Goal: Check status

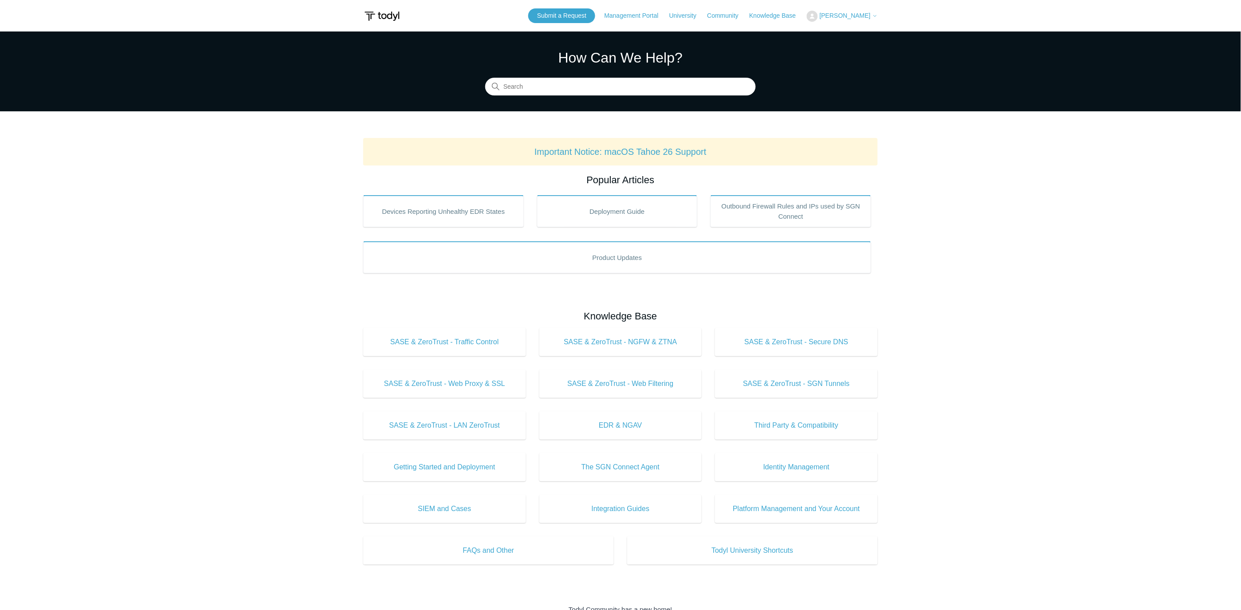
click at [863, 11] on button "[PERSON_NAME]" at bounding box center [842, 16] width 71 height 11
click at [847, 33] on link "My Support Requests" at bounding box center [850, 35] width 86 height 16
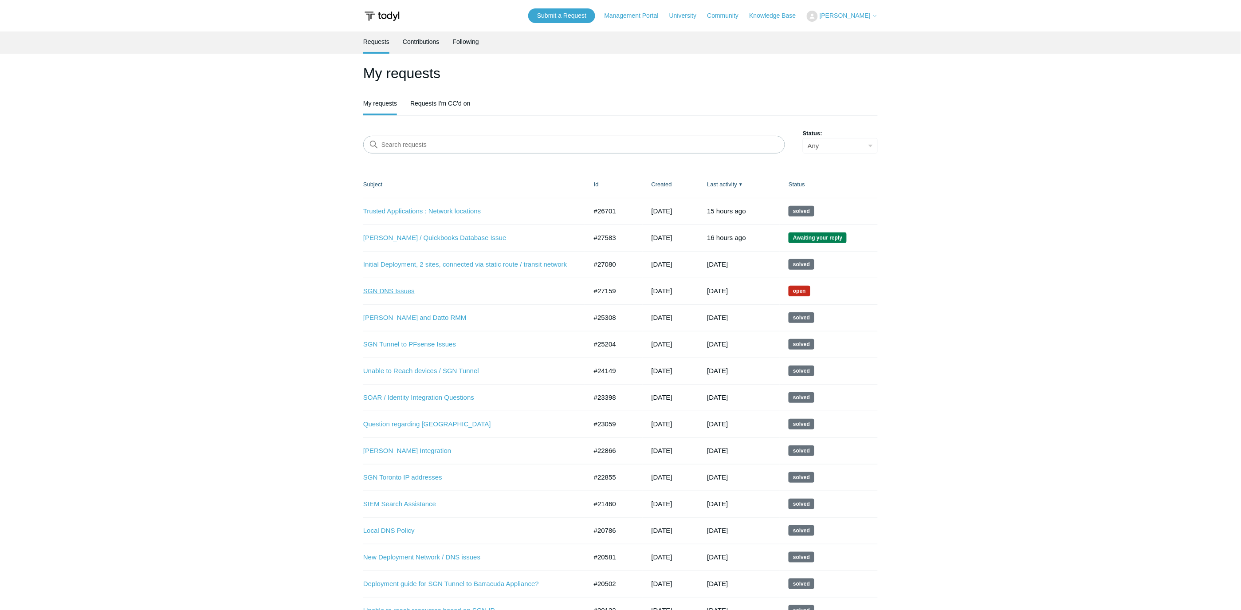
click at [388, 293] on link "SGN DNS Issues" at bounding box center [468, 291] width 211 height 10
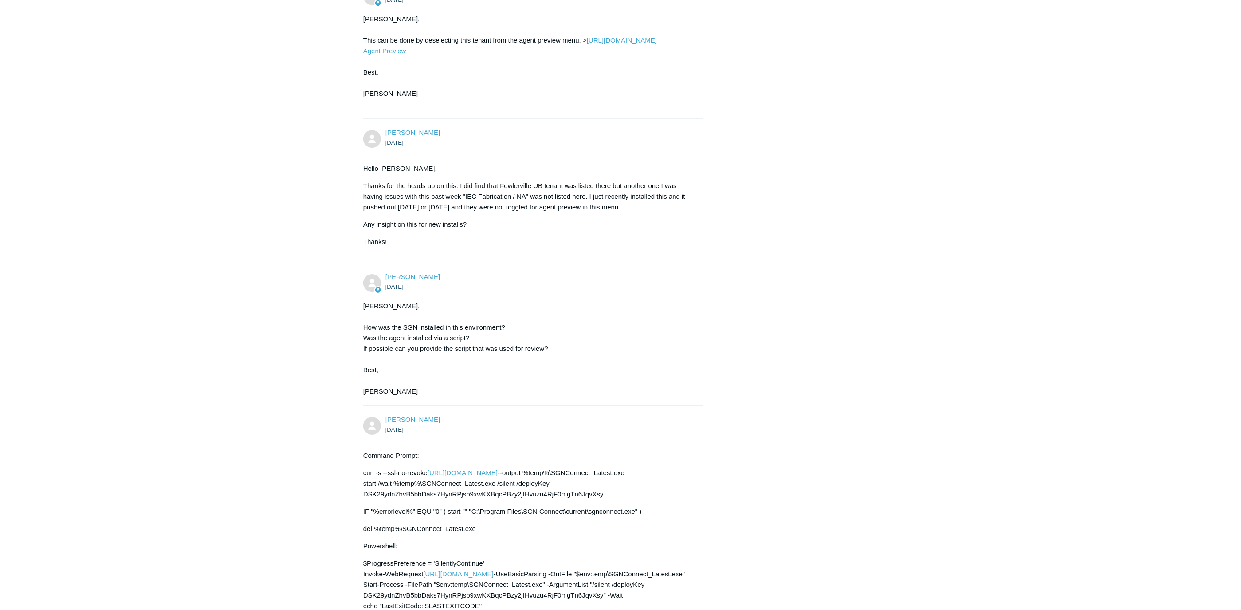
scroll to position [2453, 0]
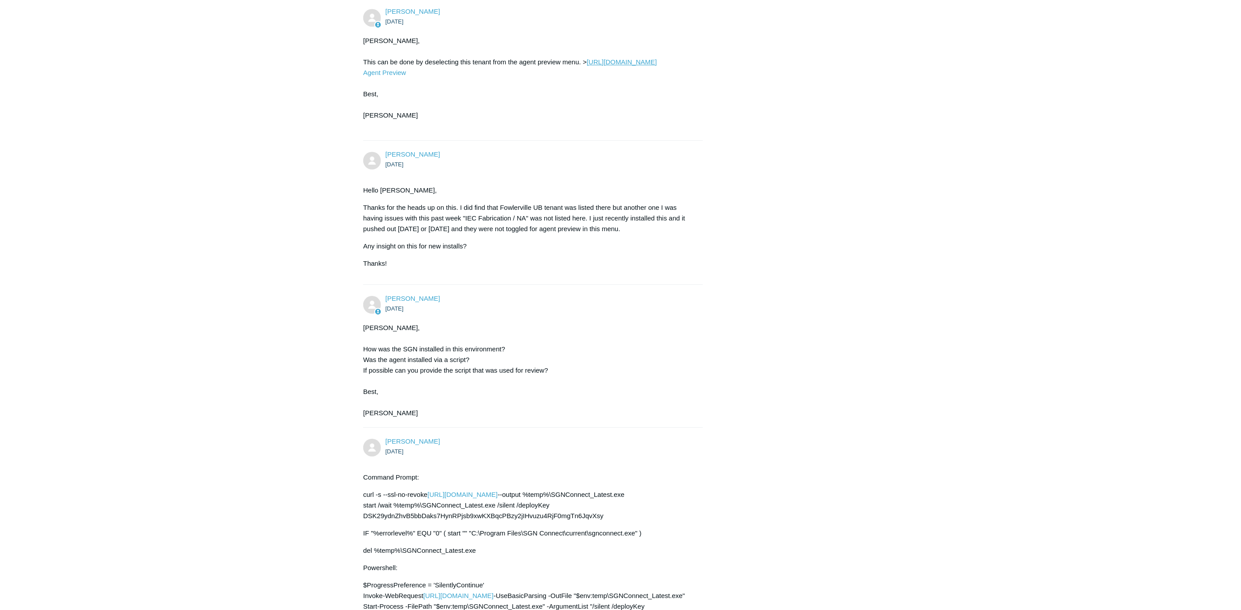
click at [587, 66] on link "https://portal.todyl.com/account#panel6v" at bounding box center [622, 62] width 70 height 8
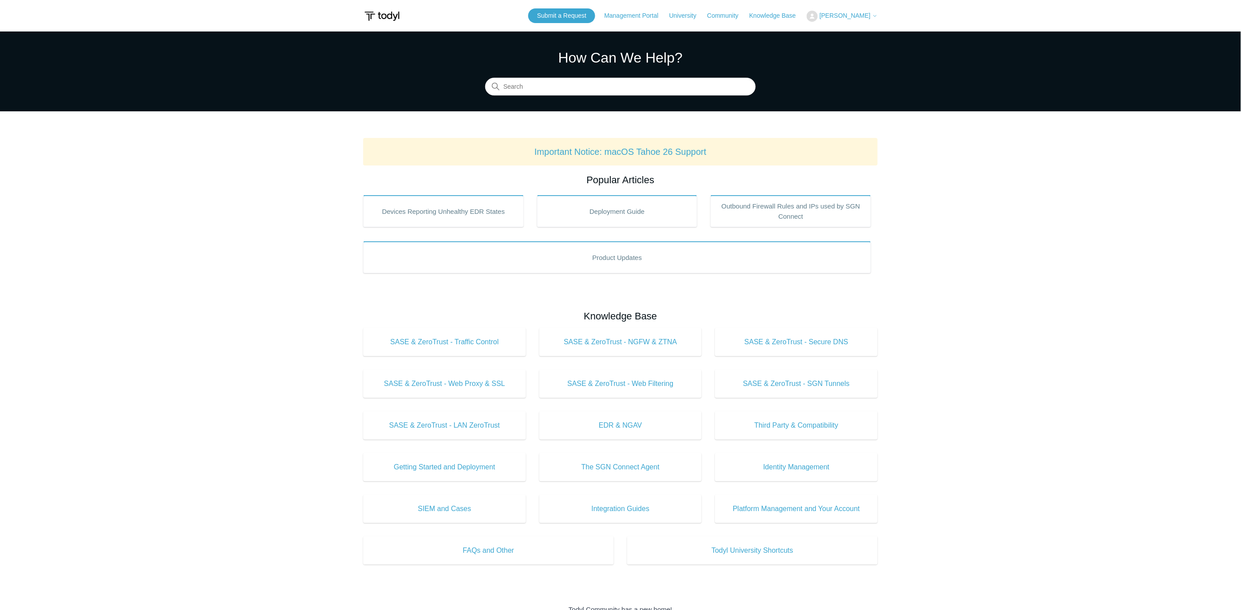
click at [845, 15] on span "[PERSON_NAME]" at bounding box center [845, 15] width 51 height 7
click at [857, 36] on link "My Support Requests" at bounding box center [850, 35] width 86 height 16
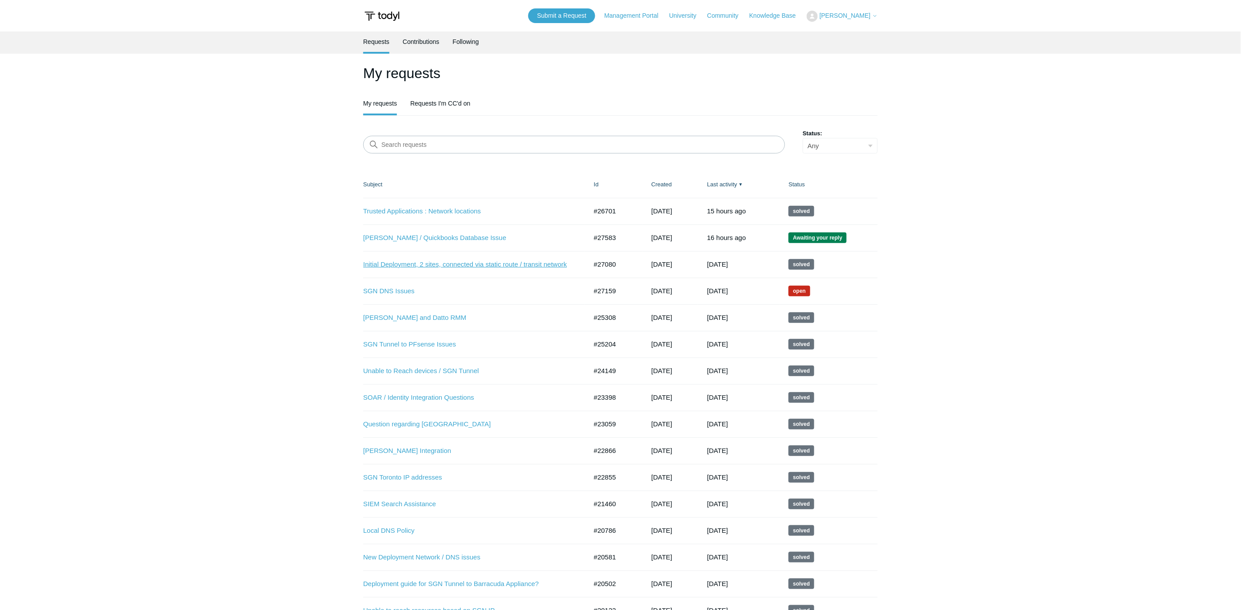
click at [478, 264] on link "Initial Deployment, 2 sites, connected via static route / transit network" at bounding box center [468, 264] width 211 height 10
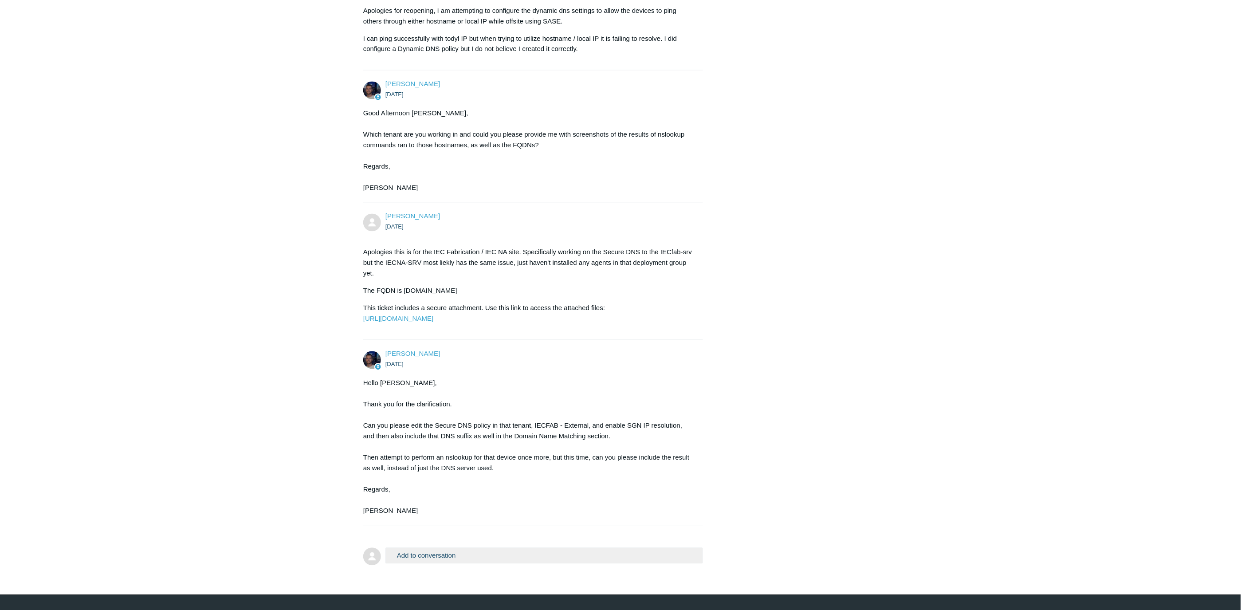
scroll to position [695, 0]
